Goal: Task Accomplishment & Management: Complete application form

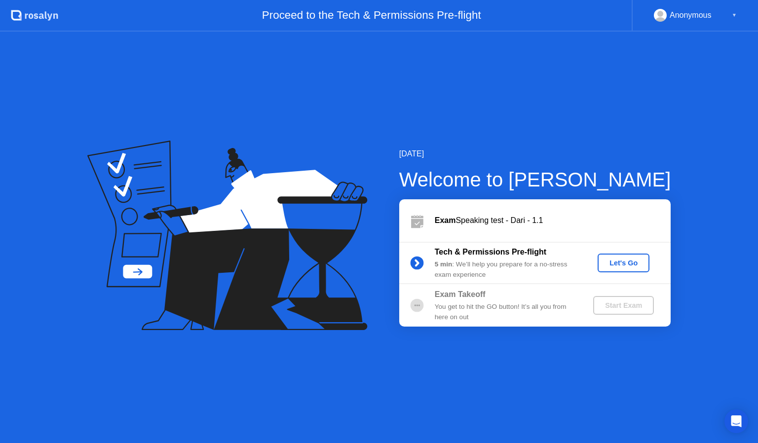
click at [625, 265] on div "Let's Go" at bounding box center [623, 263] width 44 height 8
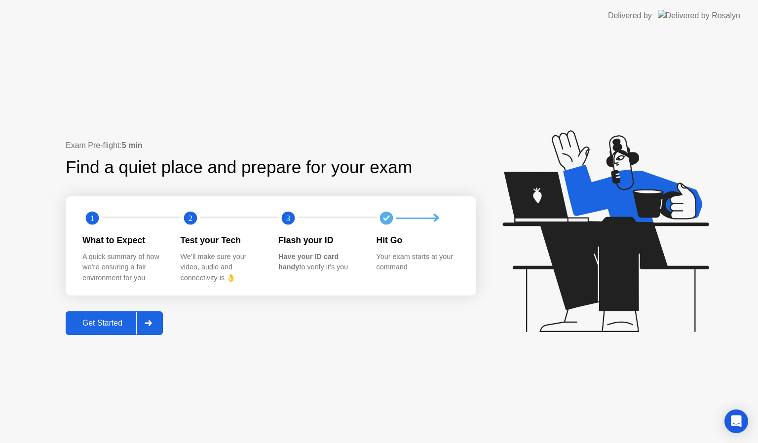
click at [101, 326] on div "Get Started" at bounding box center [103, 323] width 68 height 9
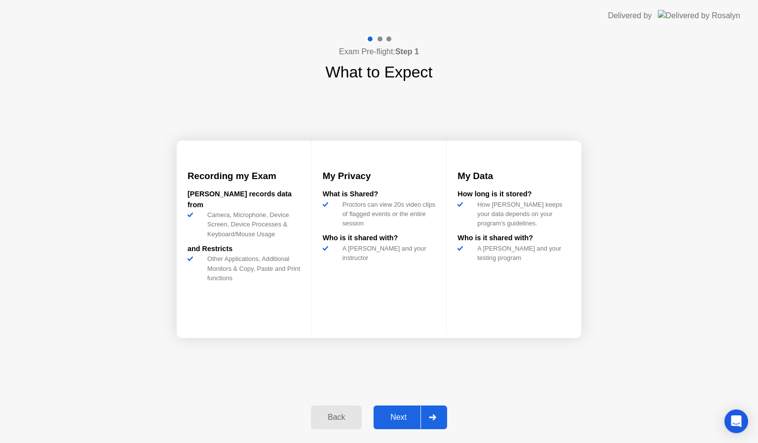
click at [400, 415] on div "Next" at bounding box center [398, 417] width 44 height 9
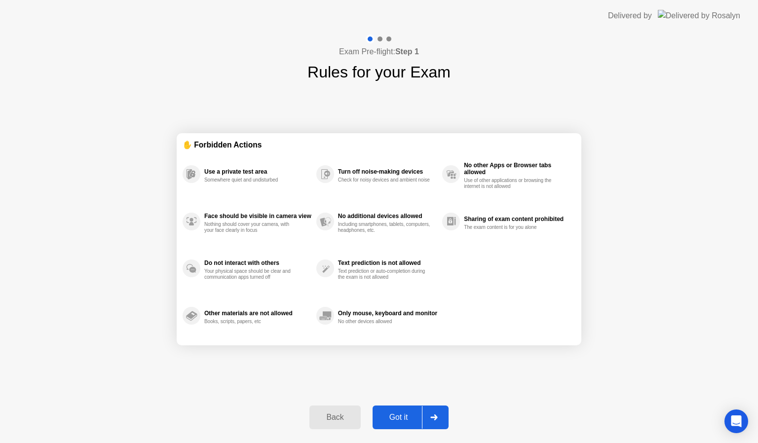
click at [403, 413] on div "Got it" at bounding box center [398, 417] width 46 height 9
select select "**********"
select select "*******"
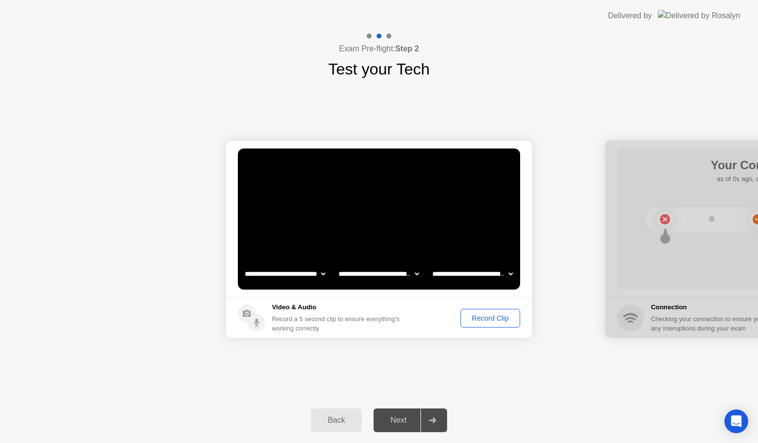
click at [400, 357] on div "**********" at bounding box center [379, 239] width 758 height 317
click at [257, 324] on icon at bounding box center [256, 324] width 5 height 5
click at [479, 316] on div "Record Clip" at bounding box center [490, 318] width 53 height 8
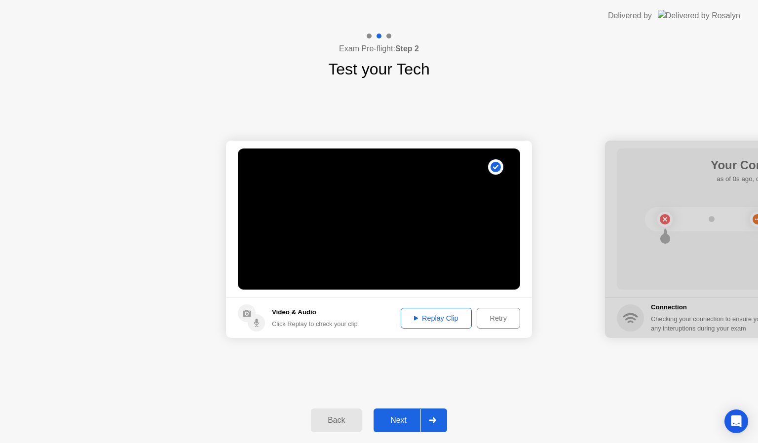
click at [438, 320] on div "Replay Clip" at bounding box center [436, 318] width 64 height 8
click at [444, 321] on div "Replay Clip" at bounding box center [436, 318] width 64 height 8
click at [400, 422] on div "Next" at bounding box center [398, 420] width 44 height 9
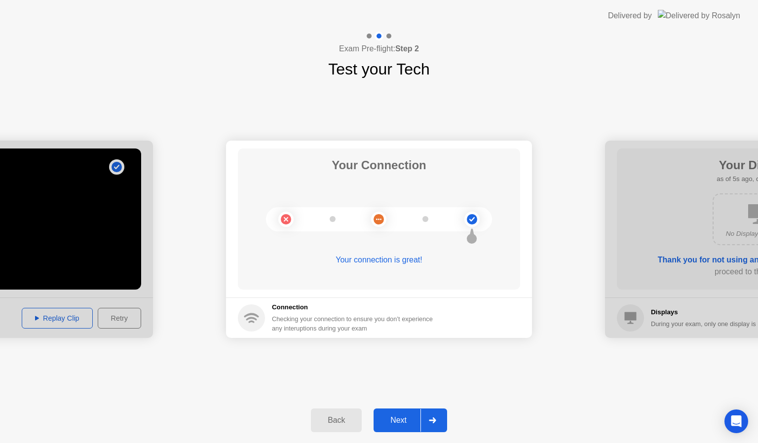
click at [400, 416] on div "Next" at bounding box center [398, 420] width 44 height 9
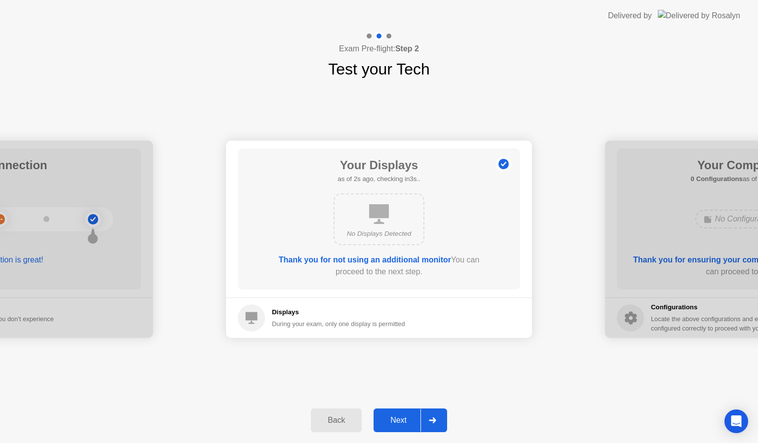
click at [401, 422] on div "Next" at bounding box center [398, 420] width 44 height 9
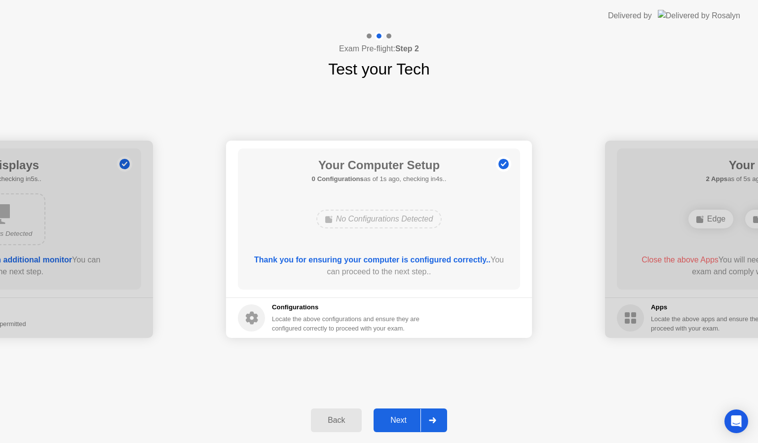
click at [401, 422] on div "Next" at bounding box center [398, 420] width 44 height 9
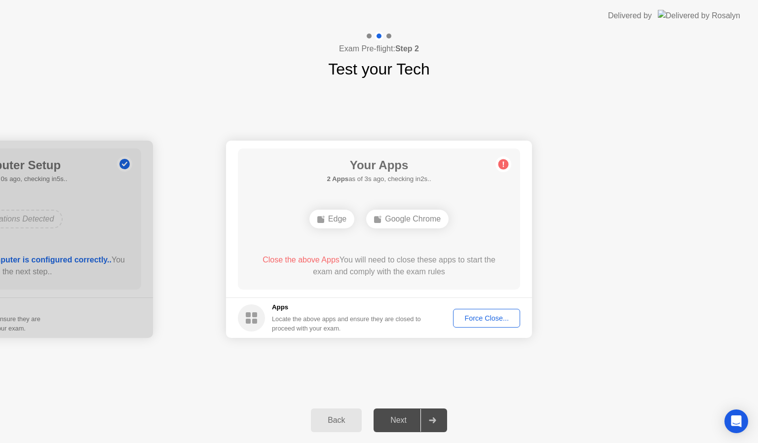
click at [401, 422] on div "Next" at bounding box center [398, 420] width 44 height 9
click at [401, 421] on div "Next" at bounding box center [398, 420] width 44 height 9
click at [426, 364] on div "**********" at bounding box center [379, 239] width 758 height 317
click at [407, 421] on div "Next" at bounding box center [398, 420] width 44 height 9
click at [484, 318] on div "Force Close..." at bounding box center [486, 318] width 60 height 8
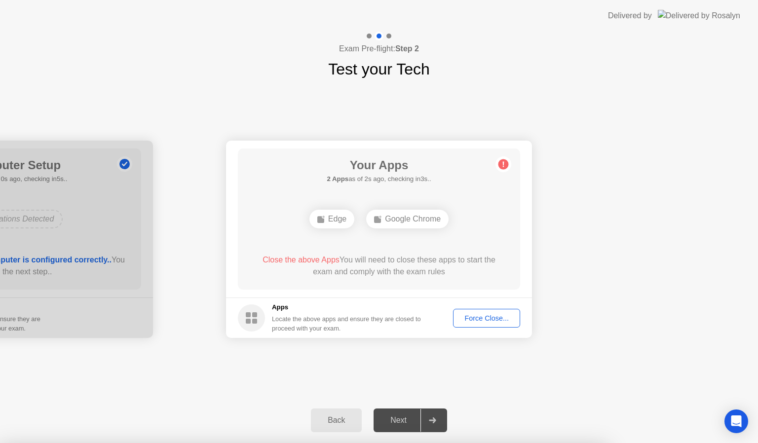
click at [488, 316] on div "Force Close..." at bounding box center [486, 318] width 60 height 8
click at [476, 315] on div "Force Close..." at bounding box center [486, 318] width 60 height 8
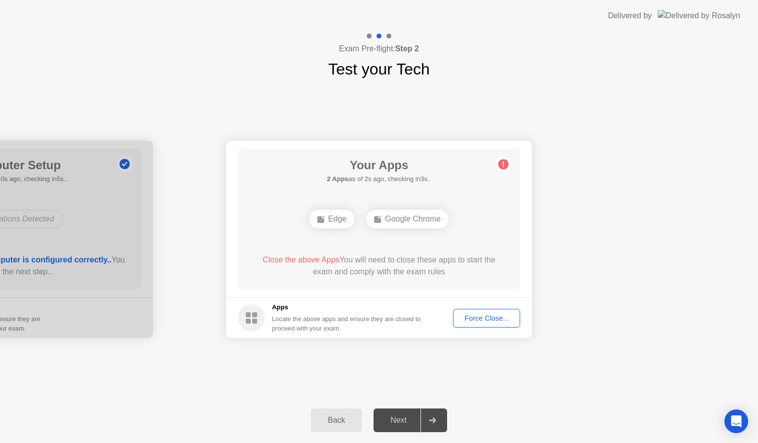
click at [495, 320] on div "Force Close..." at bounding box center [486, 318] width 60 height 8
click at [495, 442] on div at bounding box center [379, 443] width 758 height 0
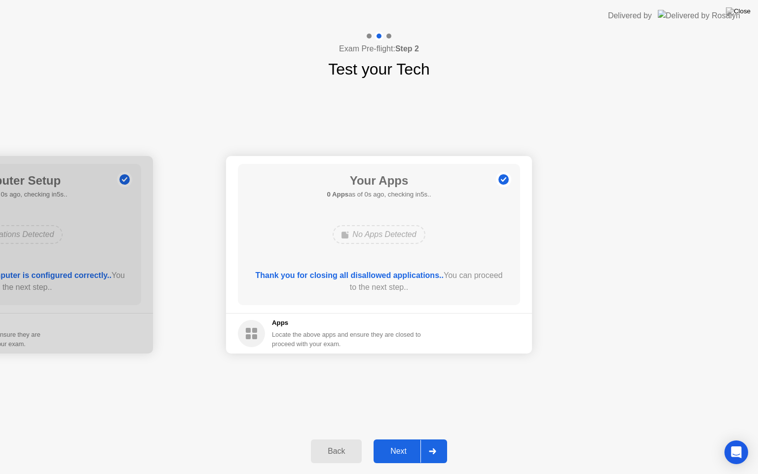
click at [404, 230] on div "No Apps Detected" at bounding box center [378, 234] width 92 height 19
click at [393, 442] on div "Next" at bounding box center [398, 450] width 44 height 9
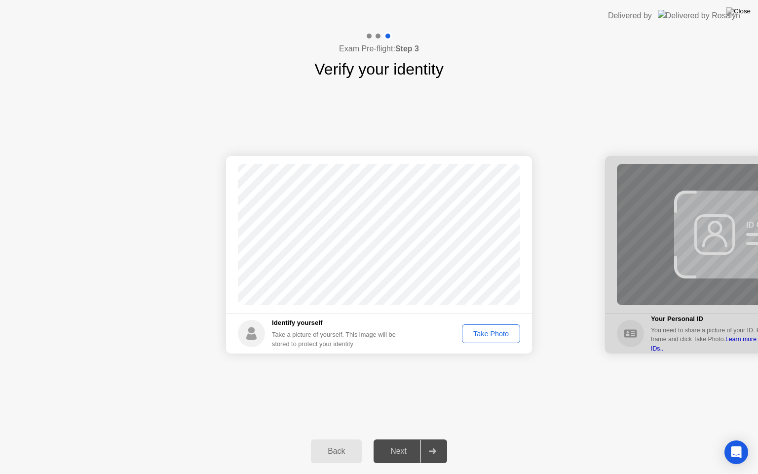
click at [495, 331] on div "Take Photo" at bounding box center [490, 334] width 51 height 8
click at [390, 442] on div "Next" at bounding box center [398, 450] width 44 height 9
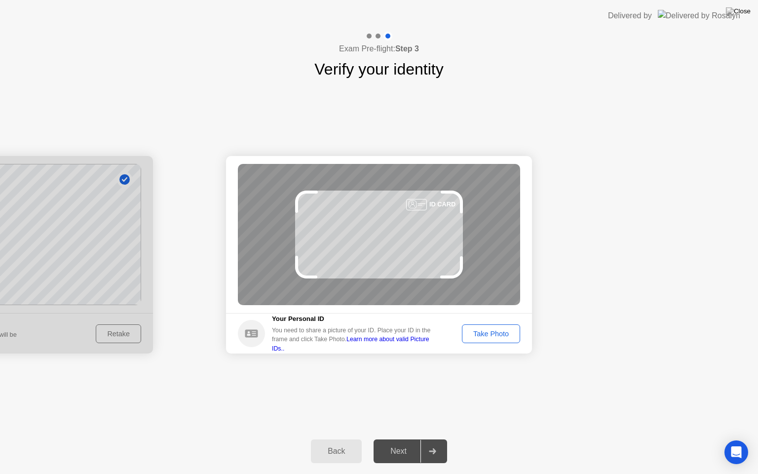
click at [488, 331] on div "Take Photo" at bounding box center [490, 334] width 51 height 8
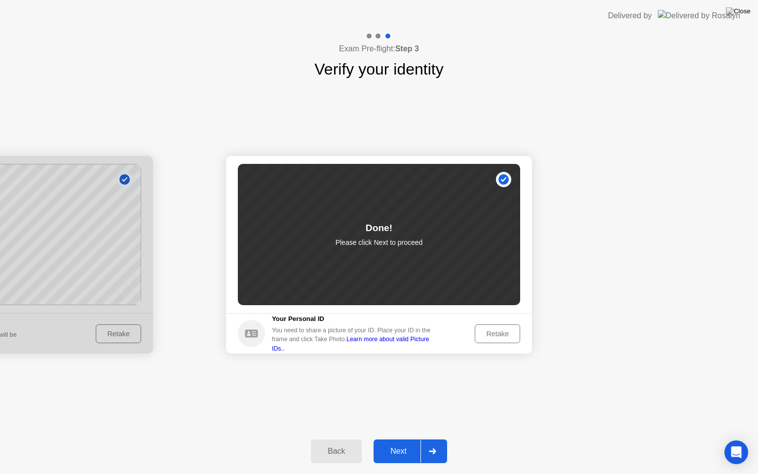
click at [394, 442] on div "Next" at bounding box center [398, 450] width 44 height 9
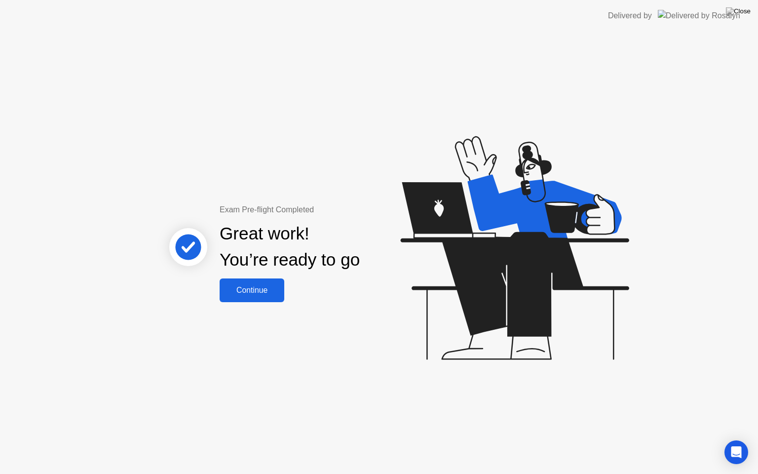
click at [257, 289] on div "Continue" at bounding box center [251, 290] width 59 height 9
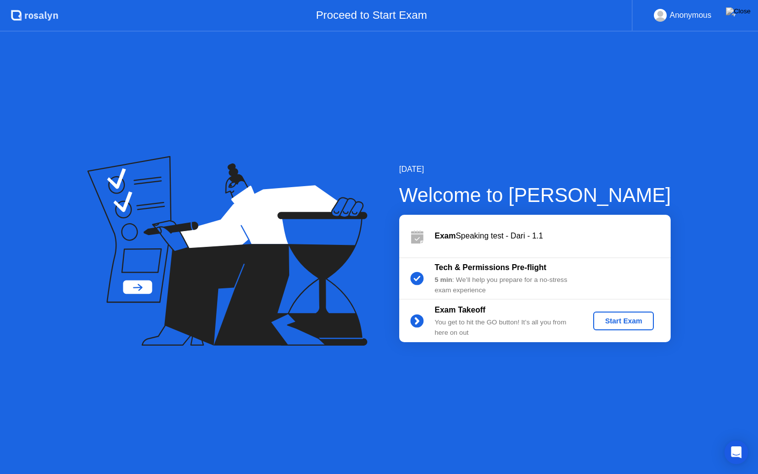
click at [604, 317] on div "Start Exam" at bounding box center [623, 321] width 53 height 8
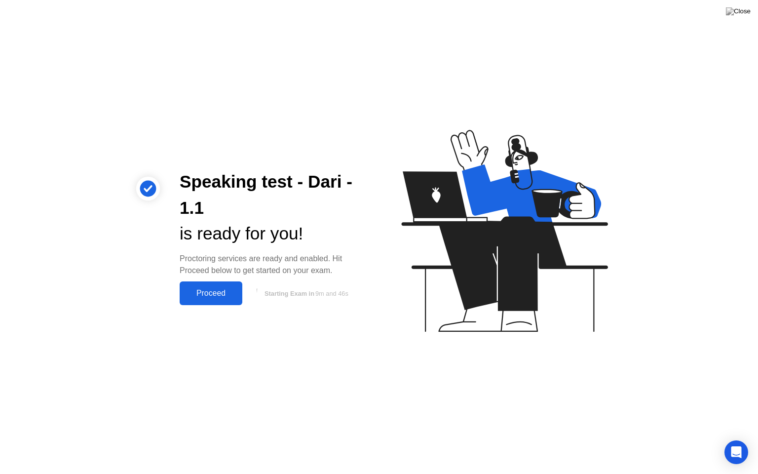
click at [223, 292] on div "Proceed" at bounding box center [211, 293] width 57 height 9
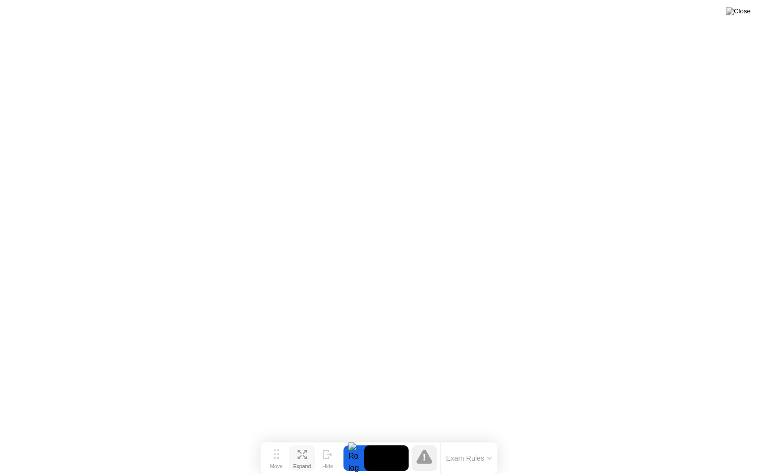
click at [301, 442] on icon at bounding box center [301, 453] width 9 height 9
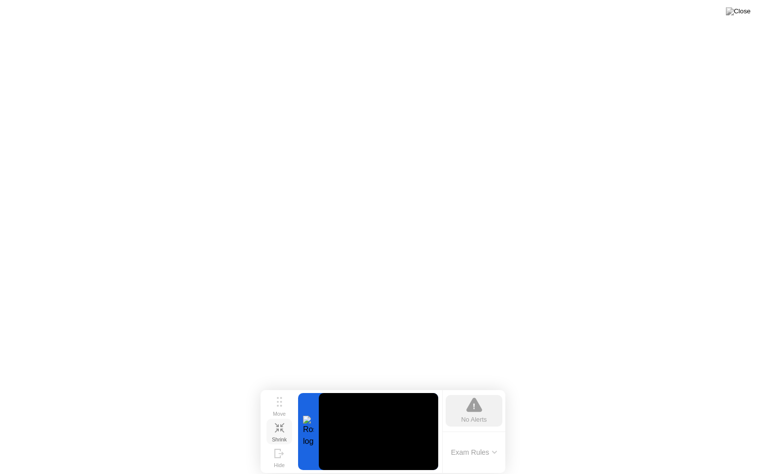
click at [278, 427] on icon at bounding box center [279, 427] width 9 height 9
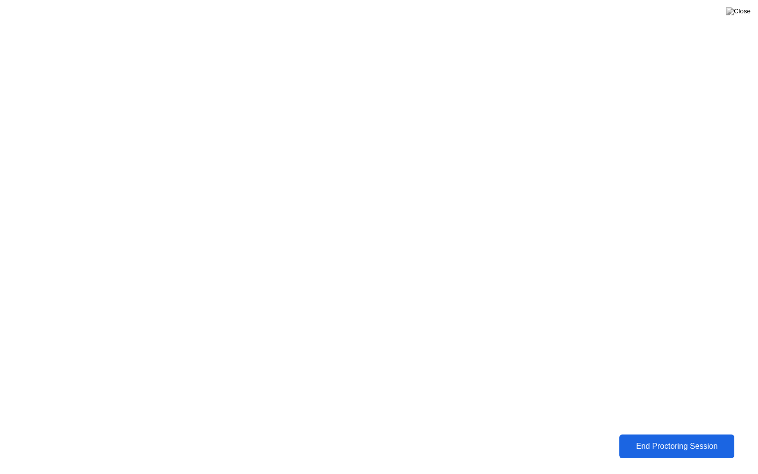
click at [645, 442] on div "End Proctoring Session" at bounding box center [676, 445] width 109 height 9
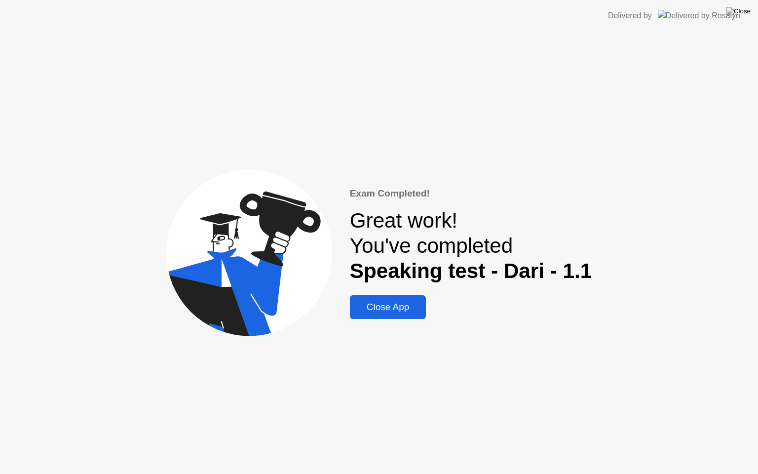
click at [396, 305] on div "Close App" at bounding box center [388, 306] width 71 height 11
